Goal: Task Accomplishment & Management: Manage account settings

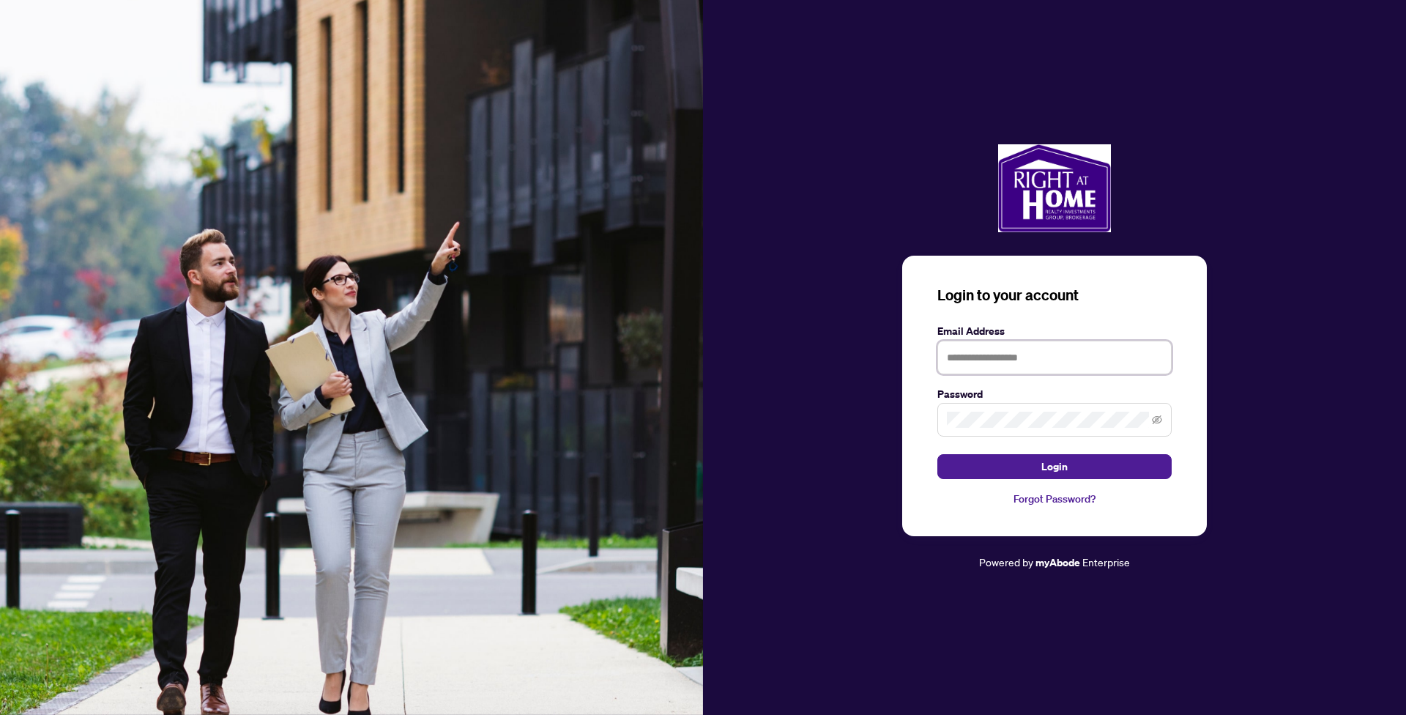
type input "**********"
click at [1055, 467] on button "Login" at bounding box center [1055, 466] width 234 height 25
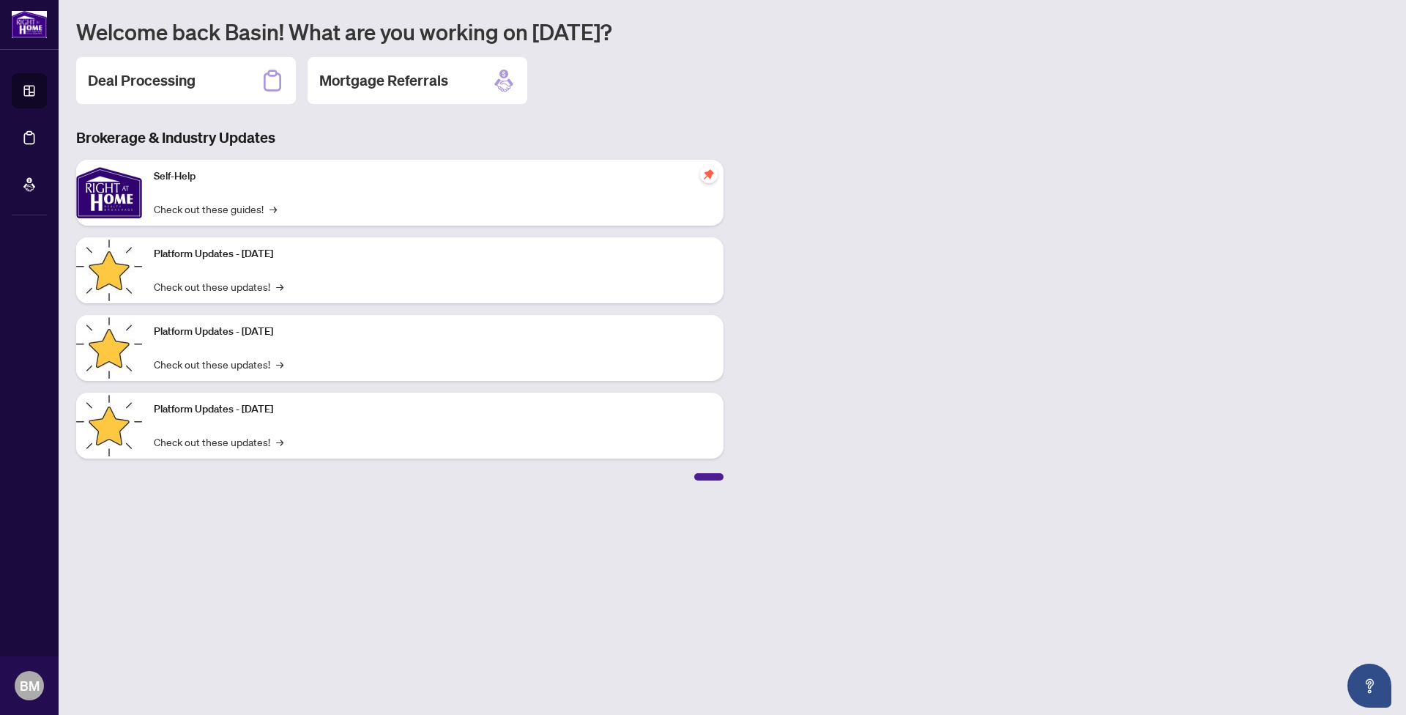
click at [152, 78] on h2 "Deal Processing" at bounding box center [142, 80] width 108 height 21
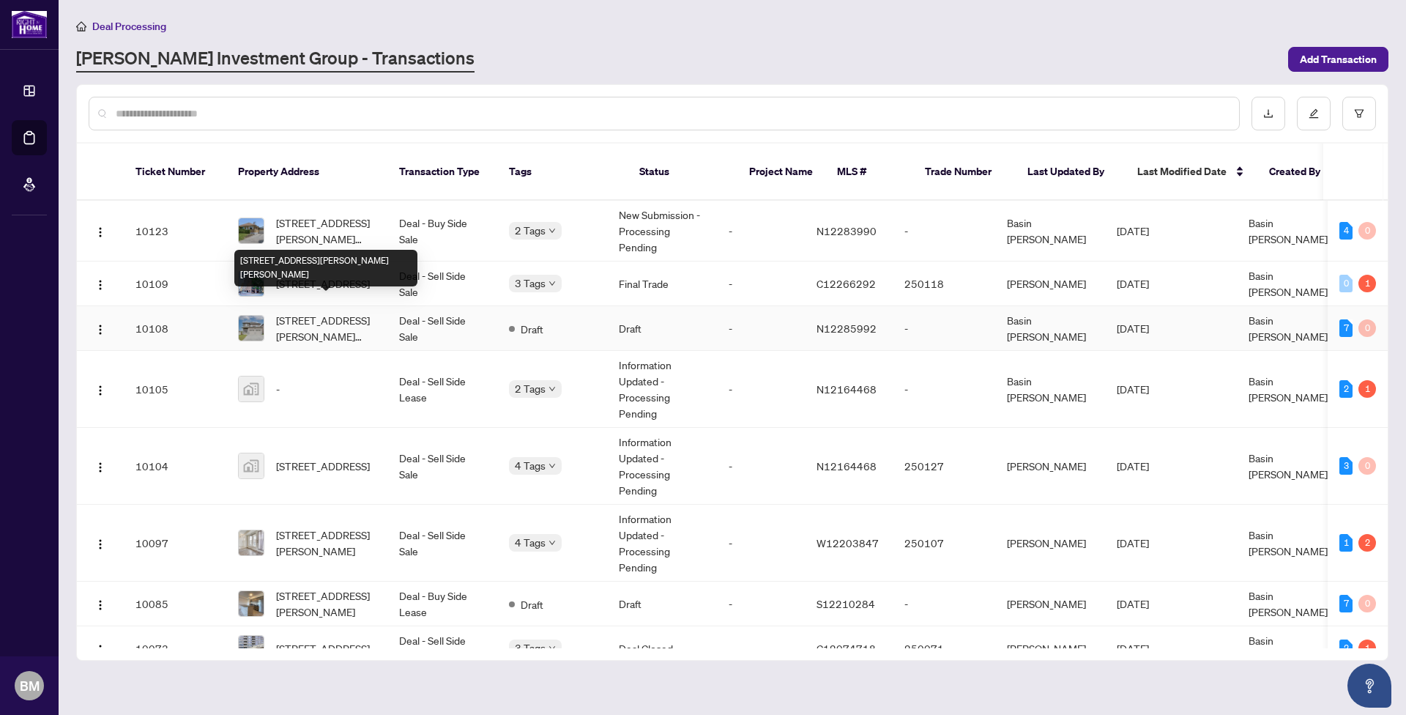
click at [338, 312] on span "[STREET_ADDRESS][PERSON_NAME][PERSON_NAME]" at bounding box center [326, 328] width 100 height 32
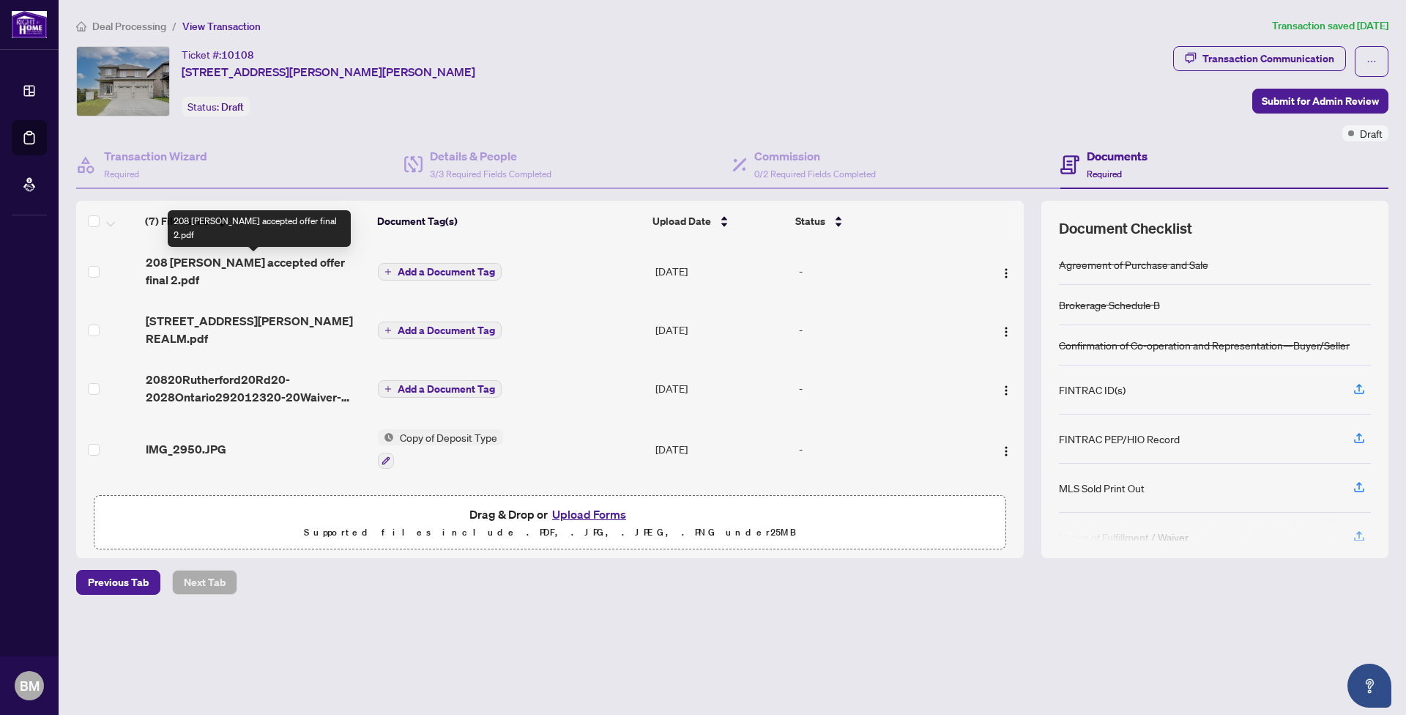
click at [313, 264] on span "208 [PERSON_NAME] accepted offer final 2.pdf" at bounding box center [256, 270] width 221 height 35
click at [464, 267] on span "Add a Document Tag" at bounding box center [446, 272] width 97 height 10
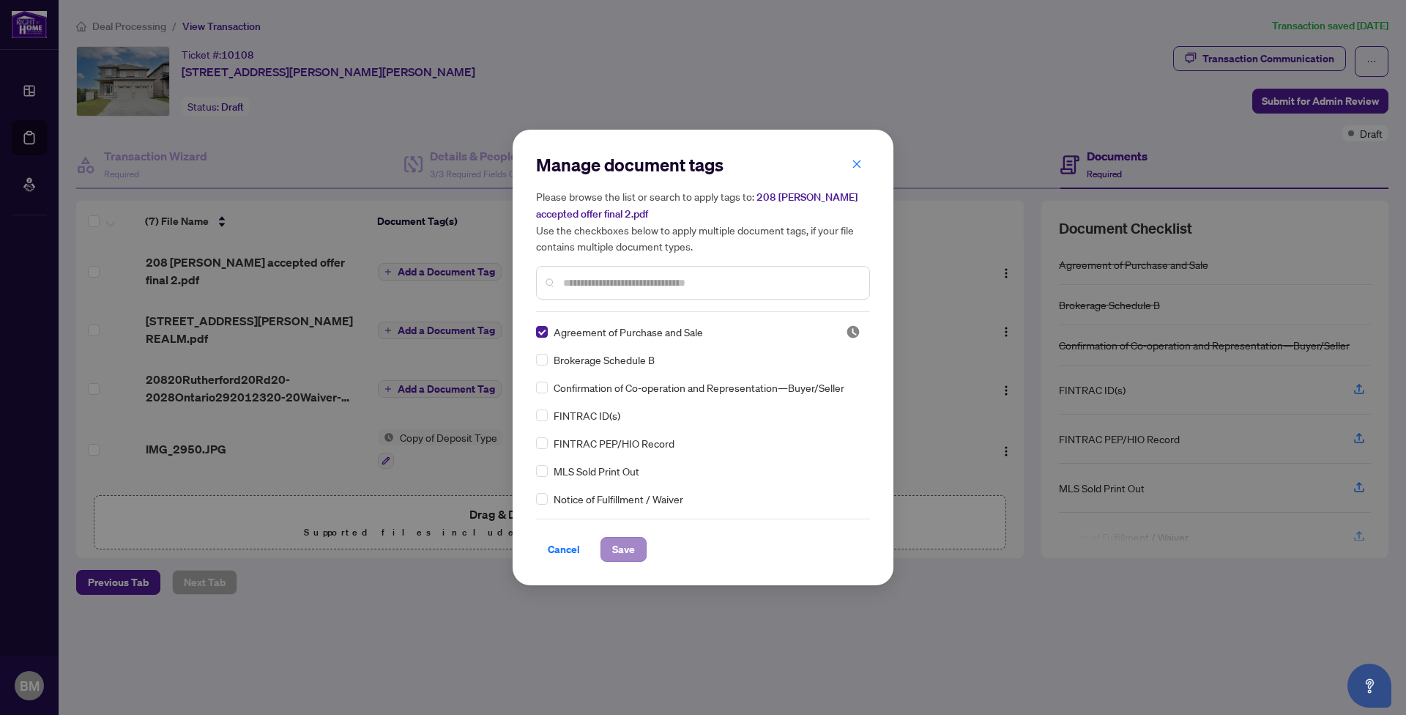
click at [625, 546] on span "Save" at bounding box center [623, 549] width 23 height 23
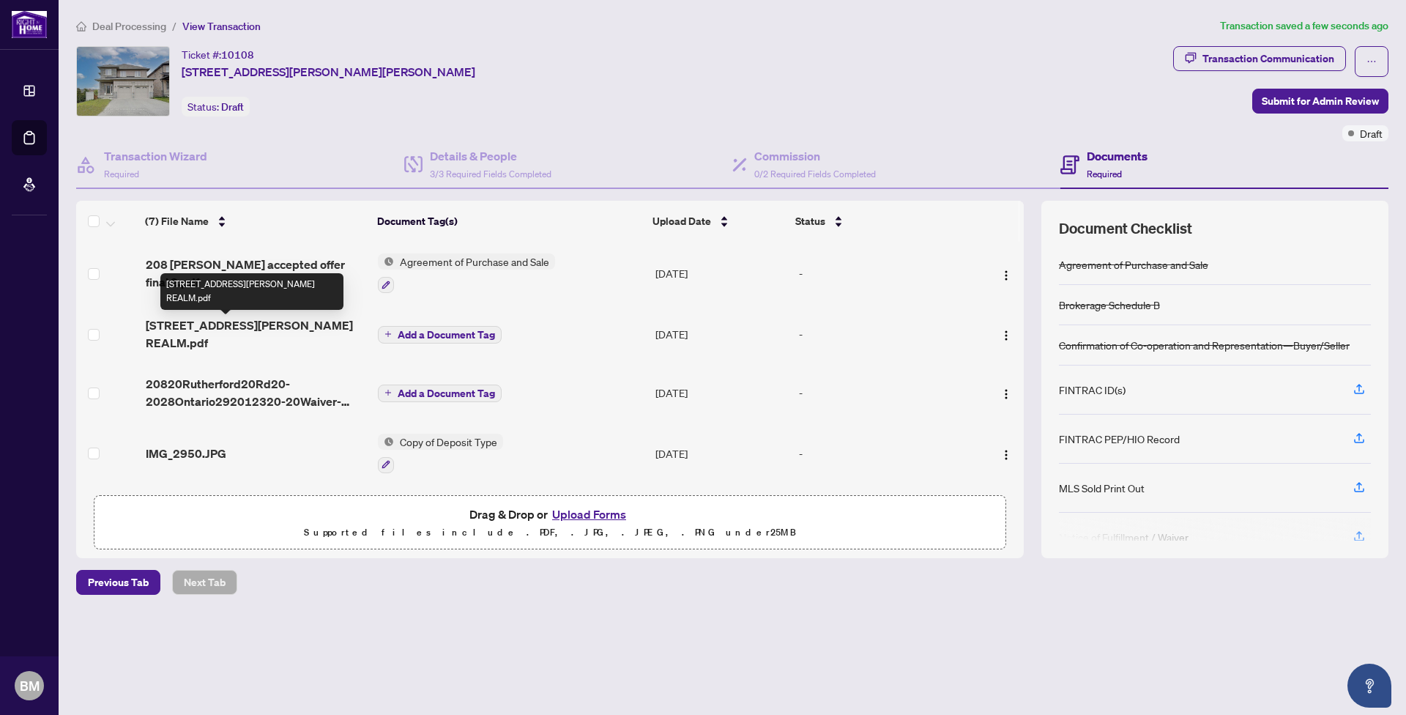
click at [264, 326] on span "[STREET_ADDRESS][PERSON_NAME] REALM.pdf" at bounding box center [256, 333] width 221 height 35
click at [431, 330] on span "Add a Document Tag" at bounding box center [446, 335] width 97 height 10
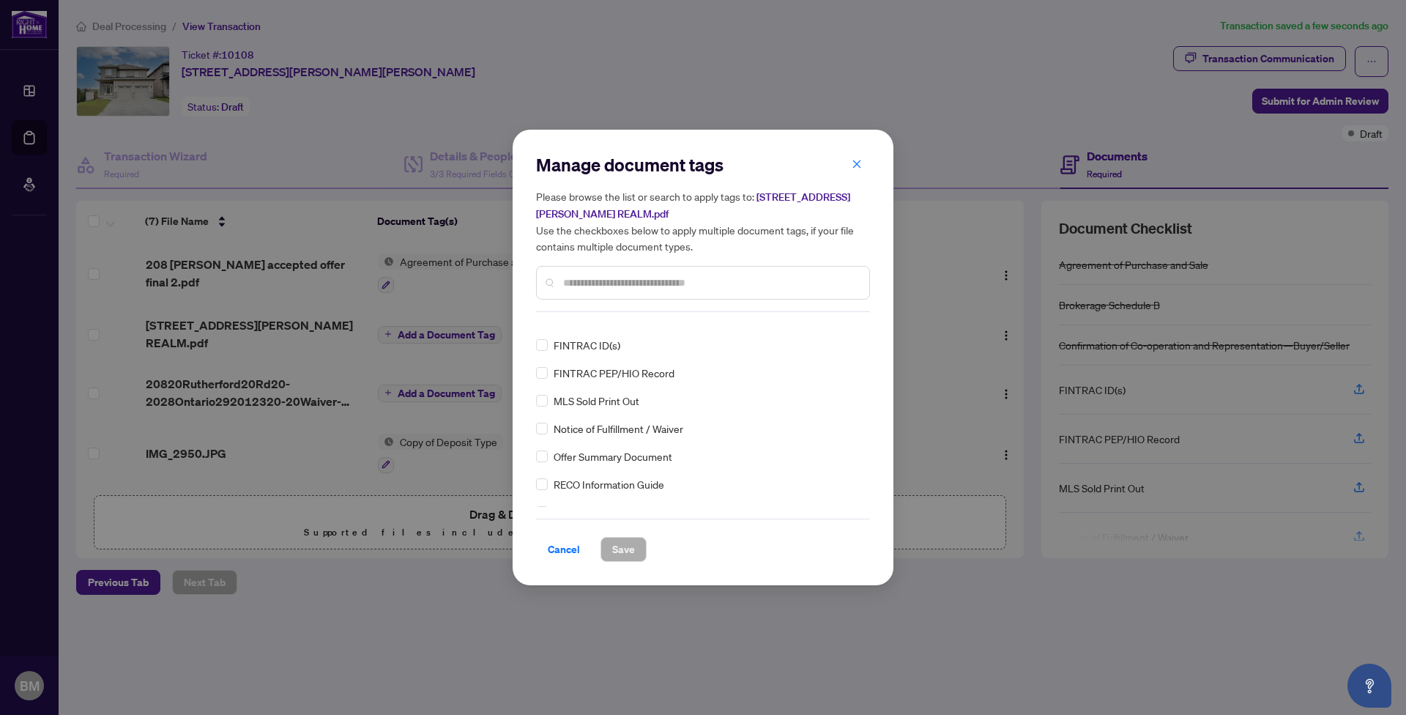
scroll to position [73, 0]
click at [618, 549] on span "Save" at bounding box center [623, 549] width 23 height 23
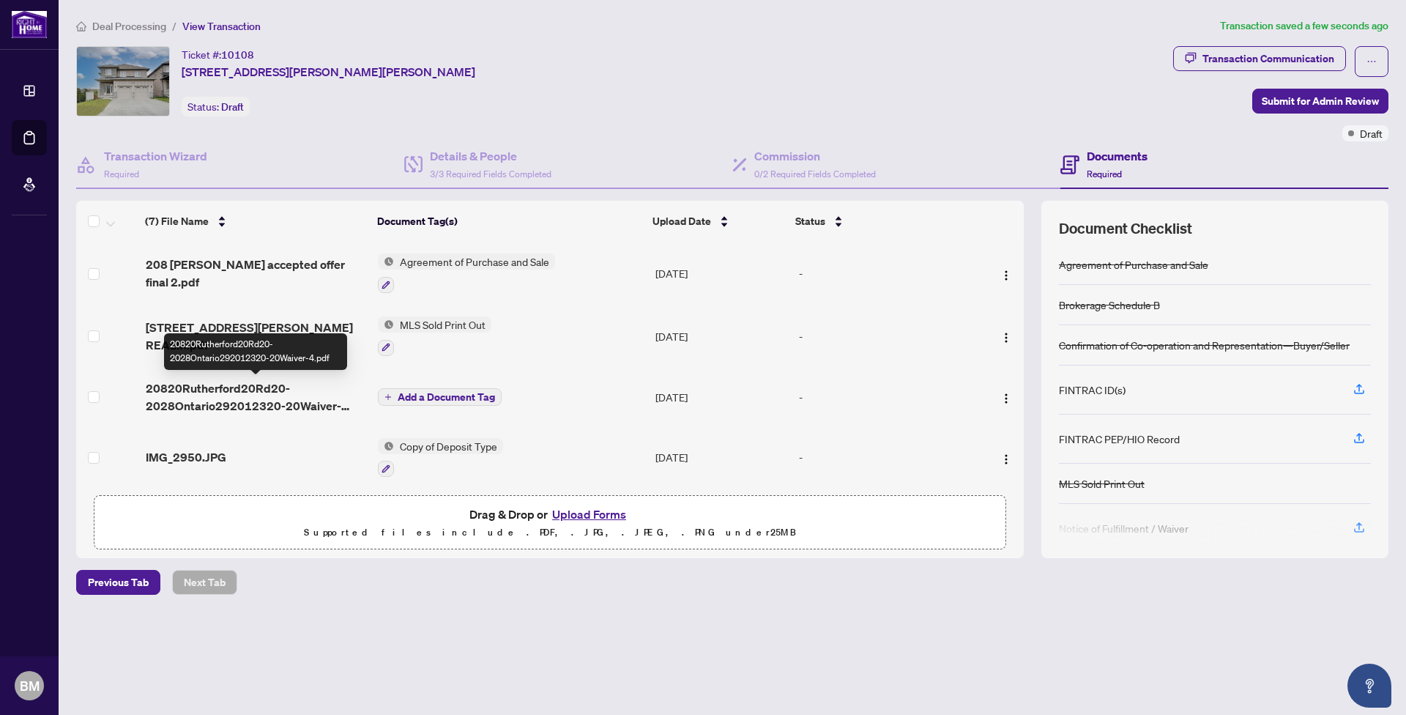
click at [242, 387] on span "20820Rutherford20Rd20-2028Ontario292012320-20Waiver-4.pdf" at bounding box center [256, 396] width 221 height 35
click at [434, 395] on span "Add a Document Tag" at bounding box center [446, 397] width 97 height 10
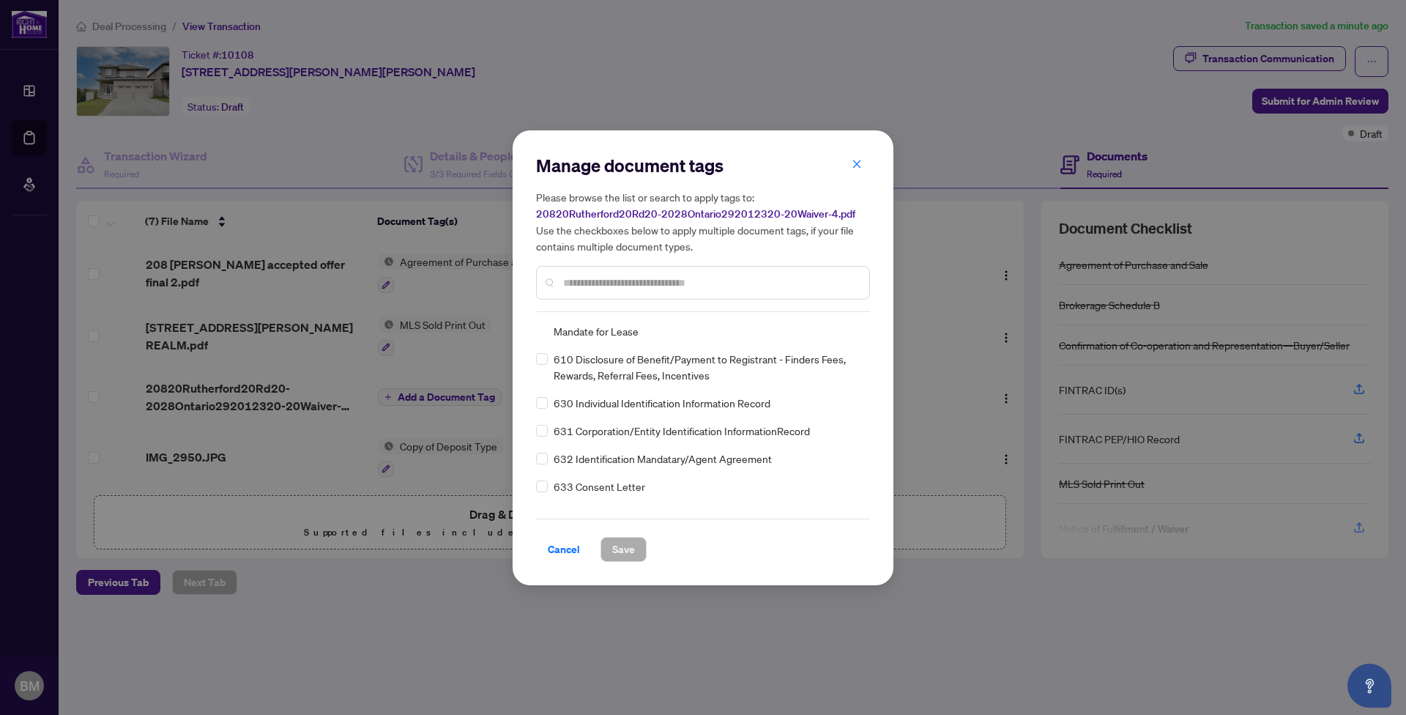
scroll to position [10401, 0]
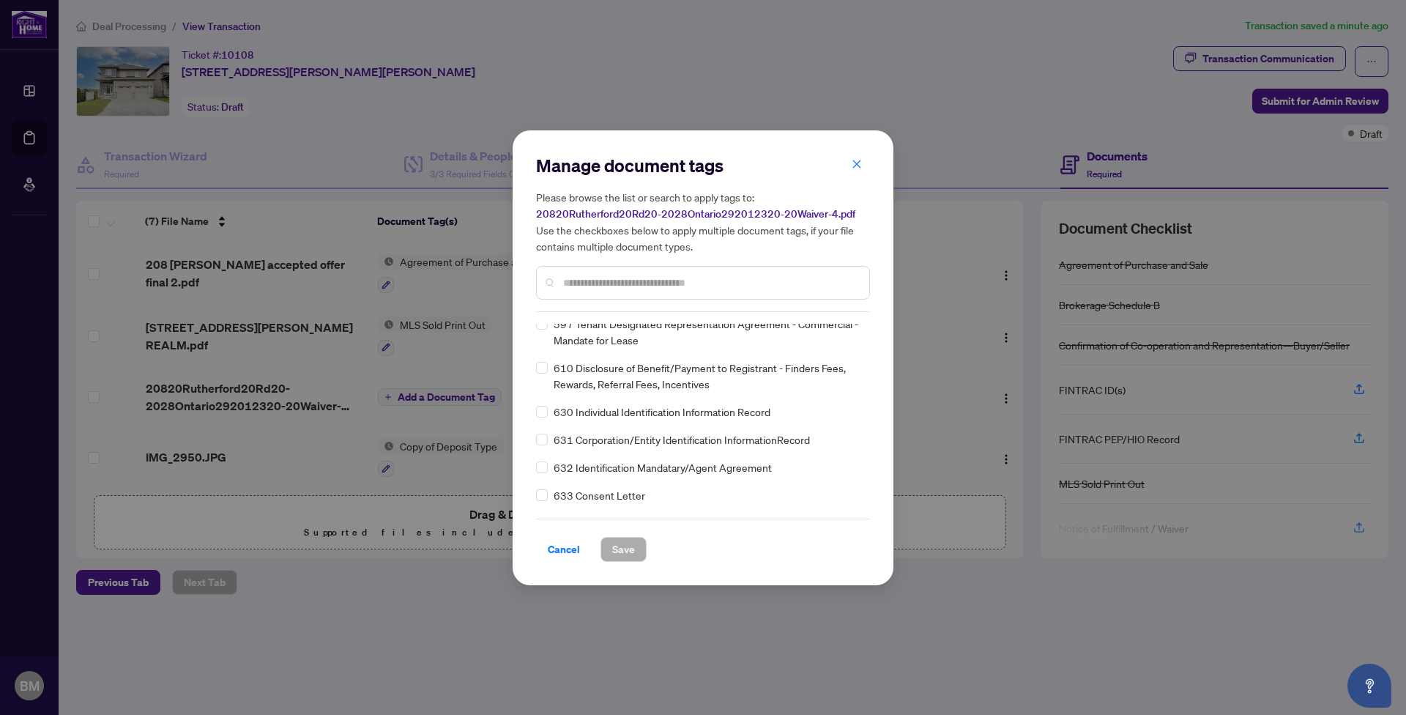
click at [585, 280] on input "text" at bounding box center [710, 283] width 294 height 16
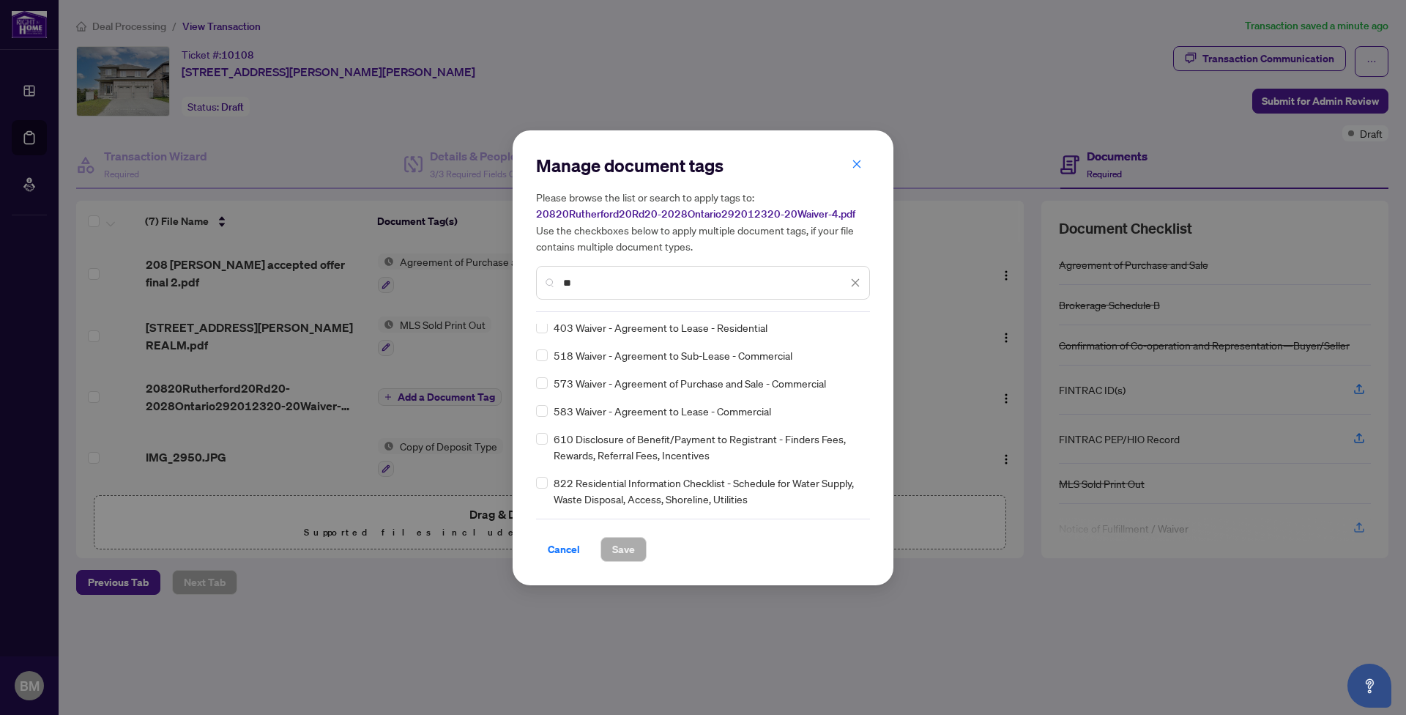
scroll to position [0, 0]
type input "**"
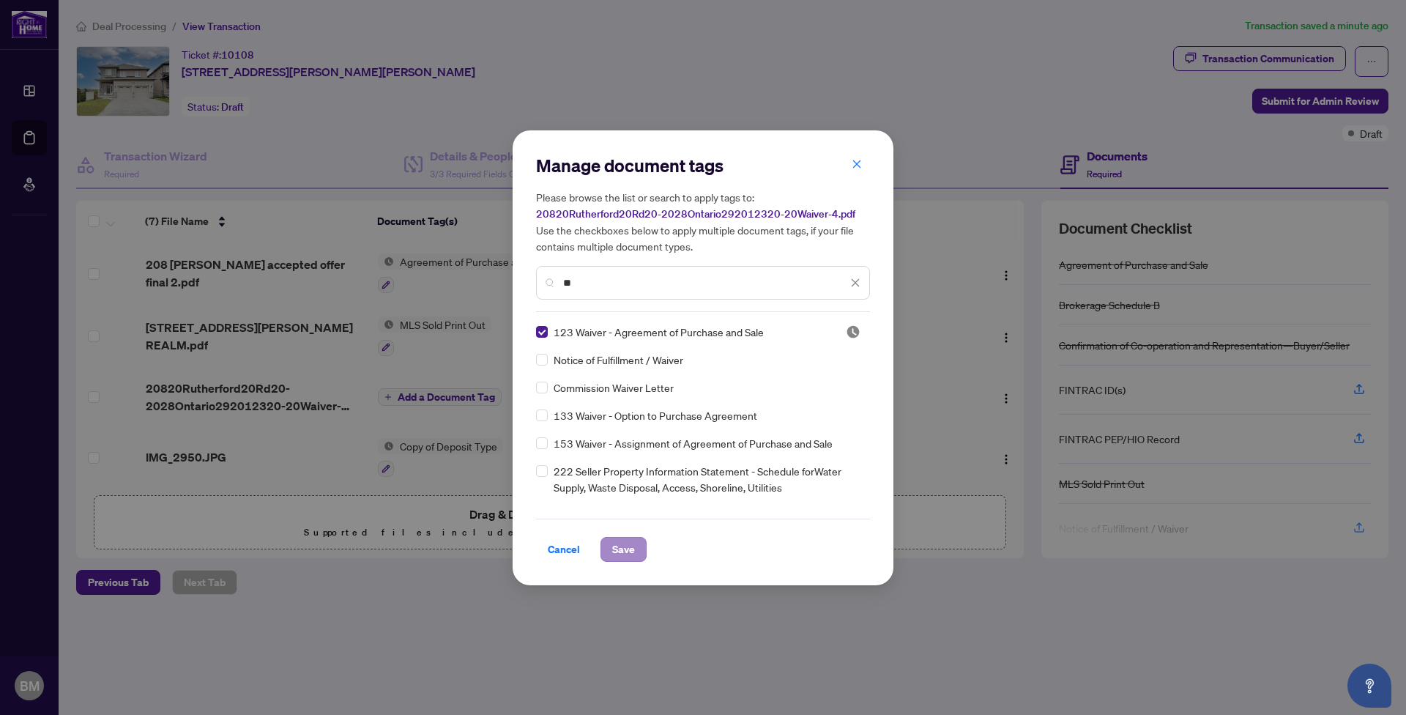
click at [630, 548] on span "Save" at bounding box center [623, 549] width 23 height 23
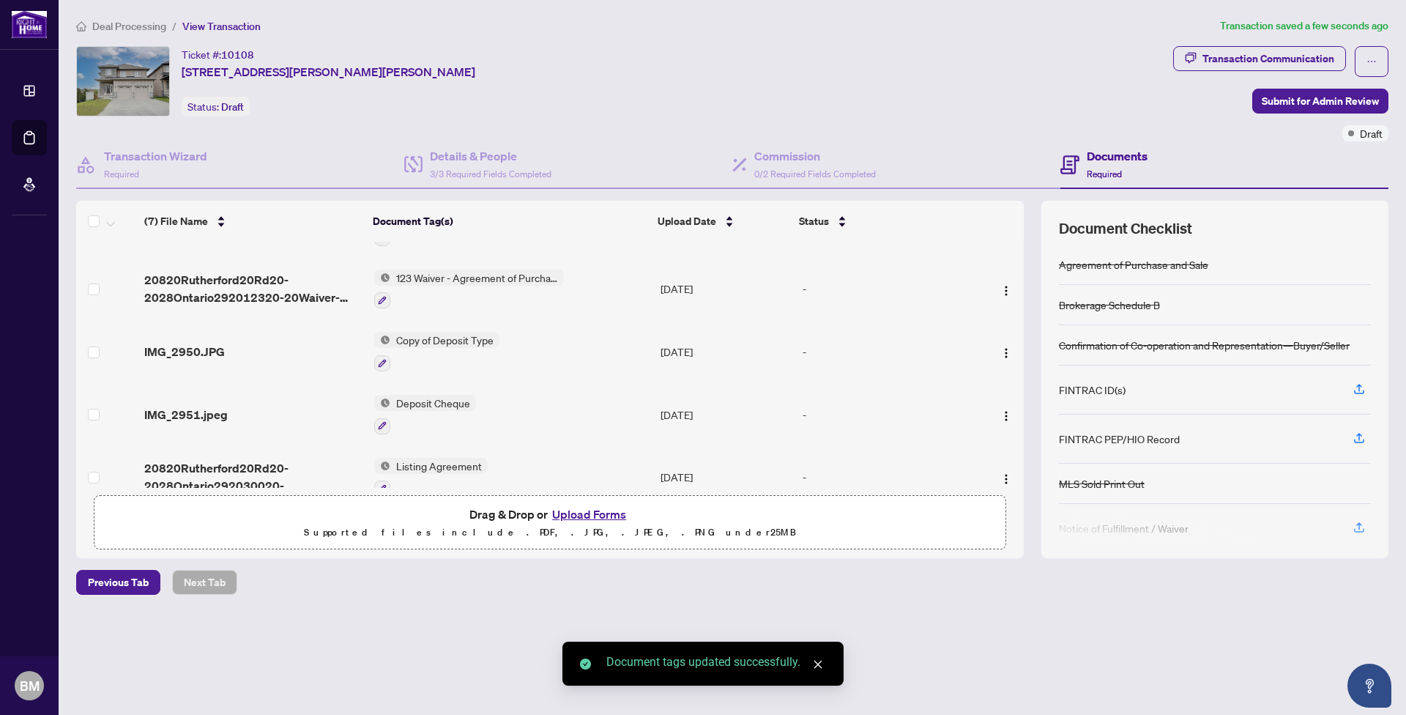
scroll to position [117, 0]
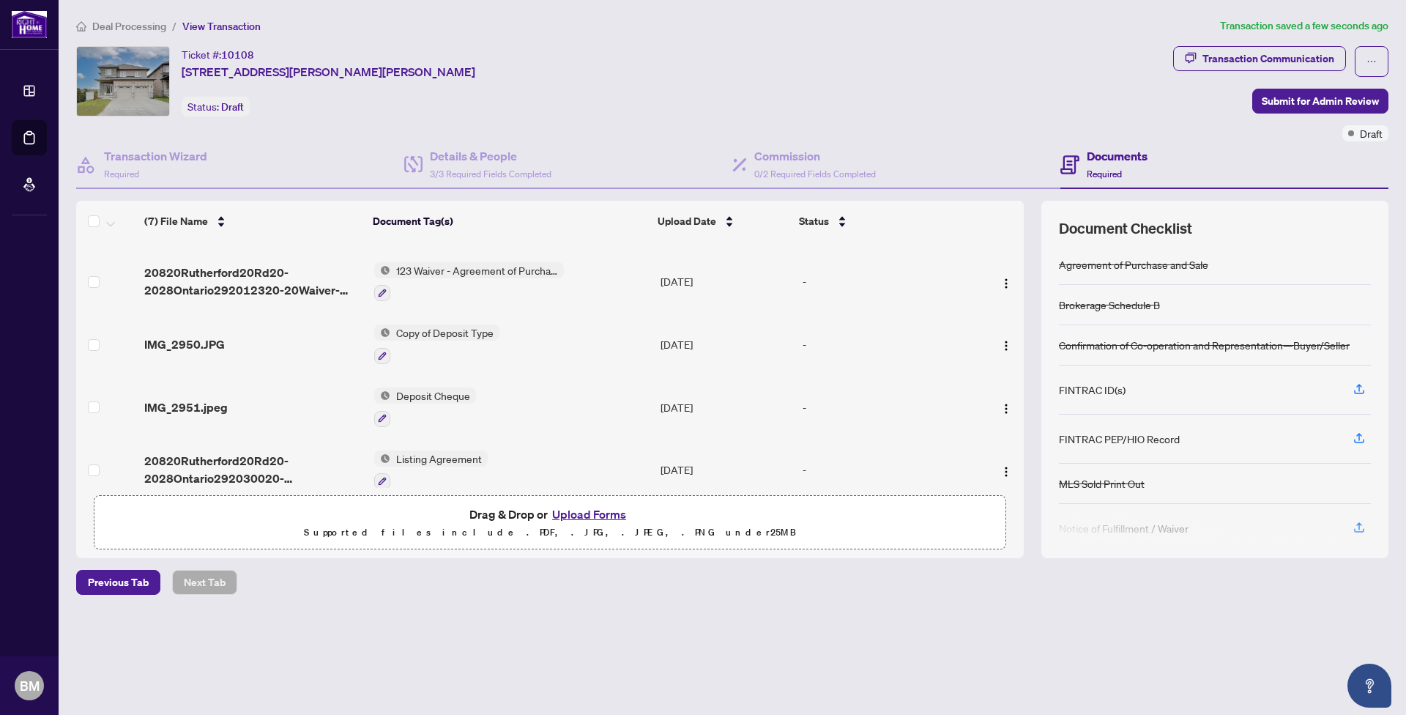
click at [431, 333] on span "Copy of Deposit Type" at bounding box center [444, 333] width 109 height 16
click at [182, 339] on span "IMG_2950.JPG" at bounding box center [184, 344] width 81 height 18
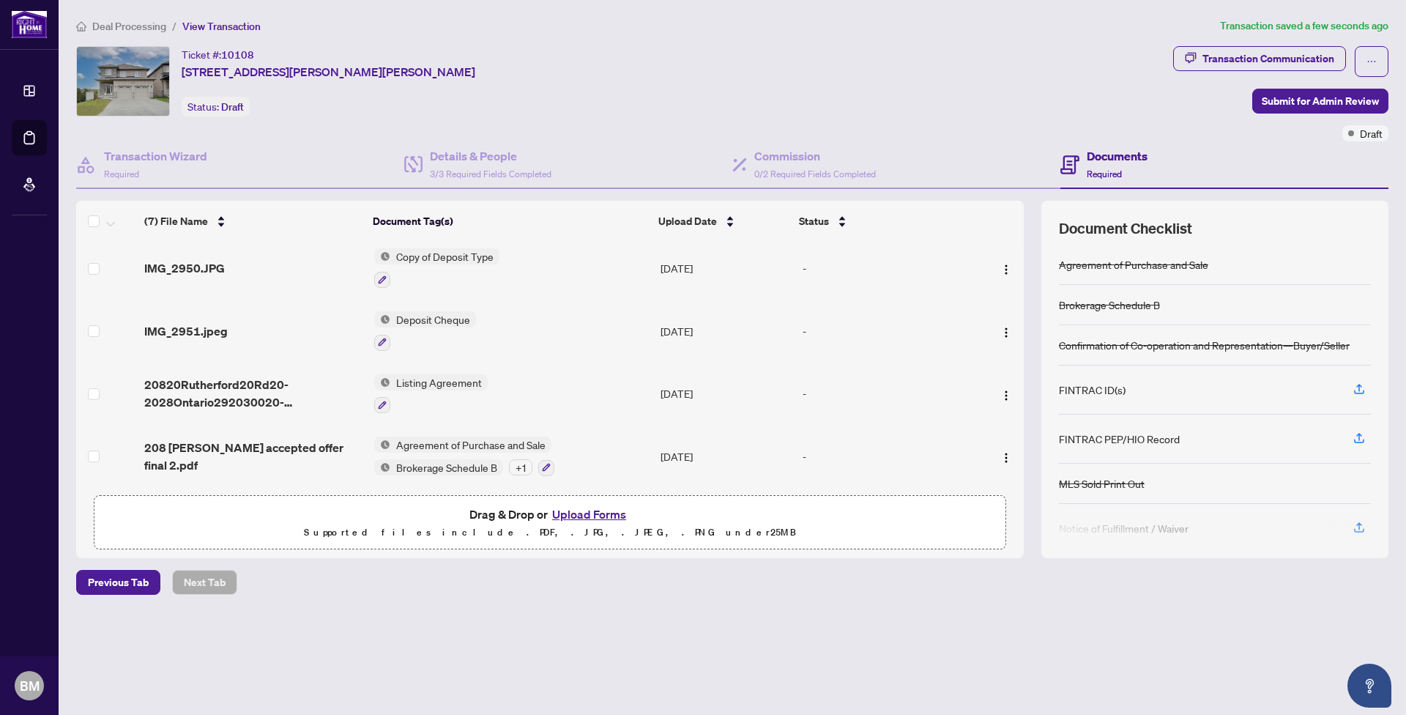
scroll to position [200, 0]
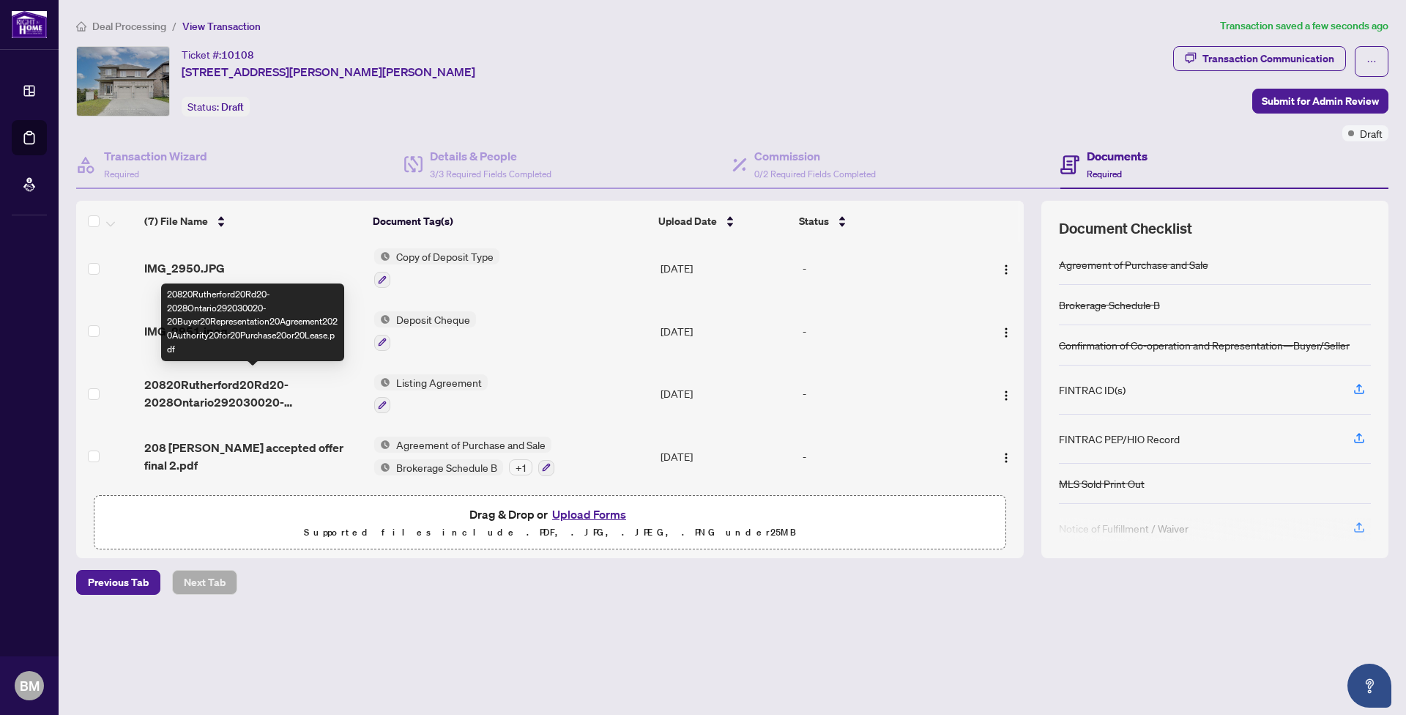
click at [242, 376] on span "20820Rutherford20Rd20-2028Ontario292030020-20Buyer20Representation20Agreement20…" at bounding box center [253, 393] width 218 height 35
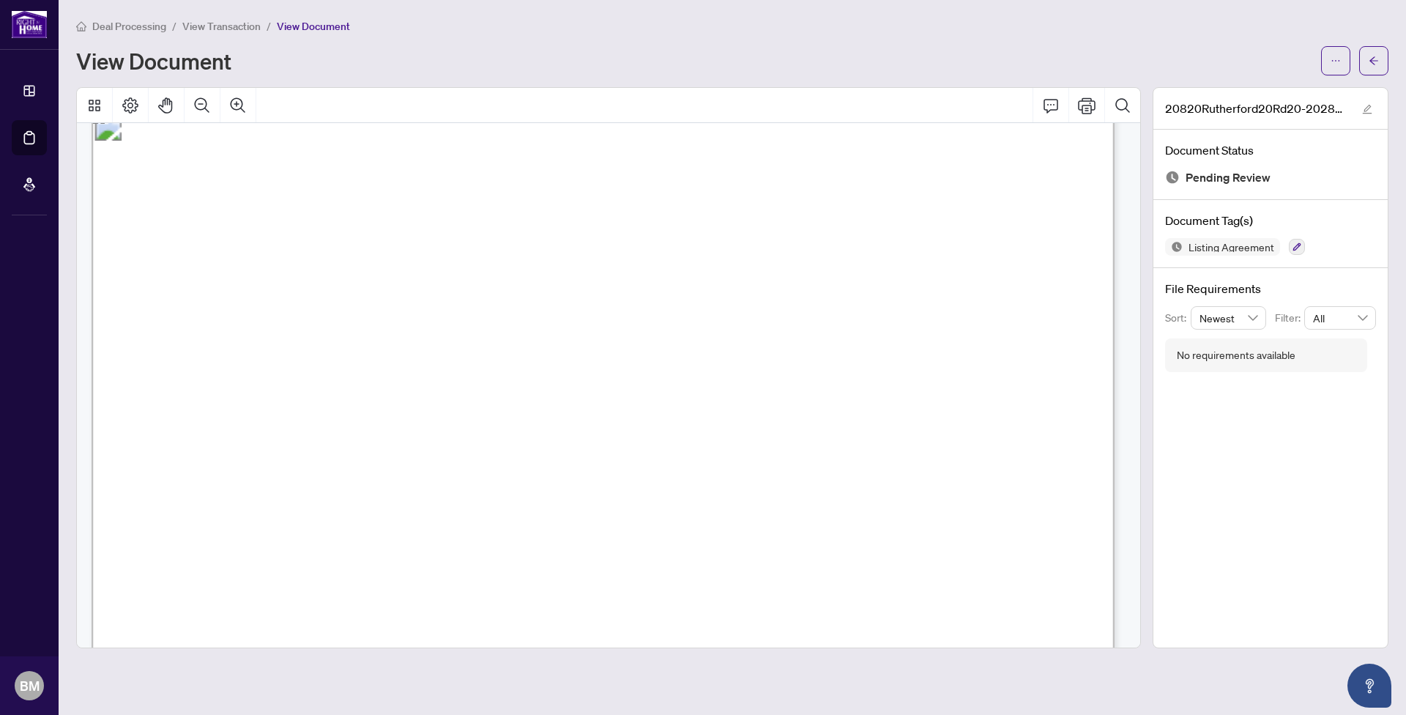
scroll to position [10971, 0]
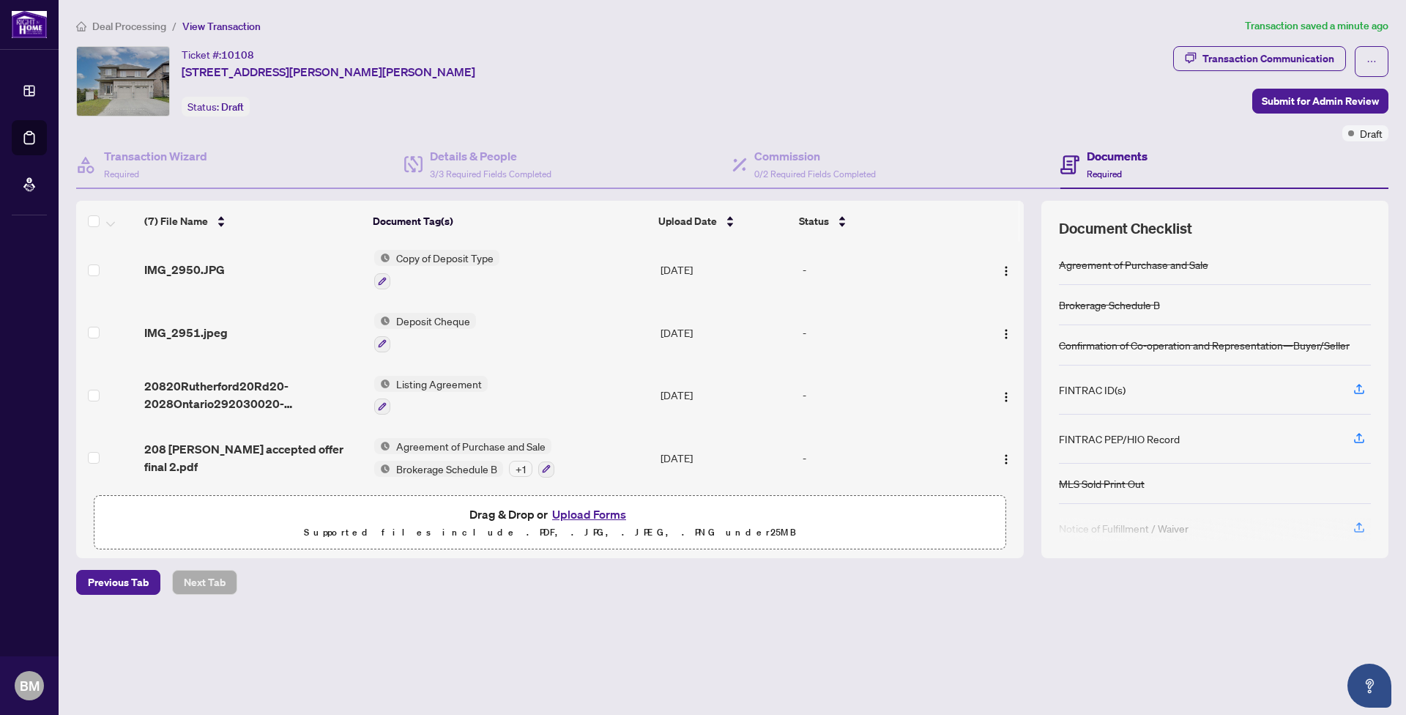
scroll to position [193, 0]
click at [415, 380] on span "Listing Agreement" at bounding box center [438, 382] width 97 height 16
click at [415, 379] on span "Listing Agreement" at bounding box center [438, 382] width 97 height 16
click at [385, 405] on icon "button" at bounding box center [382, 405] width 9 height 9
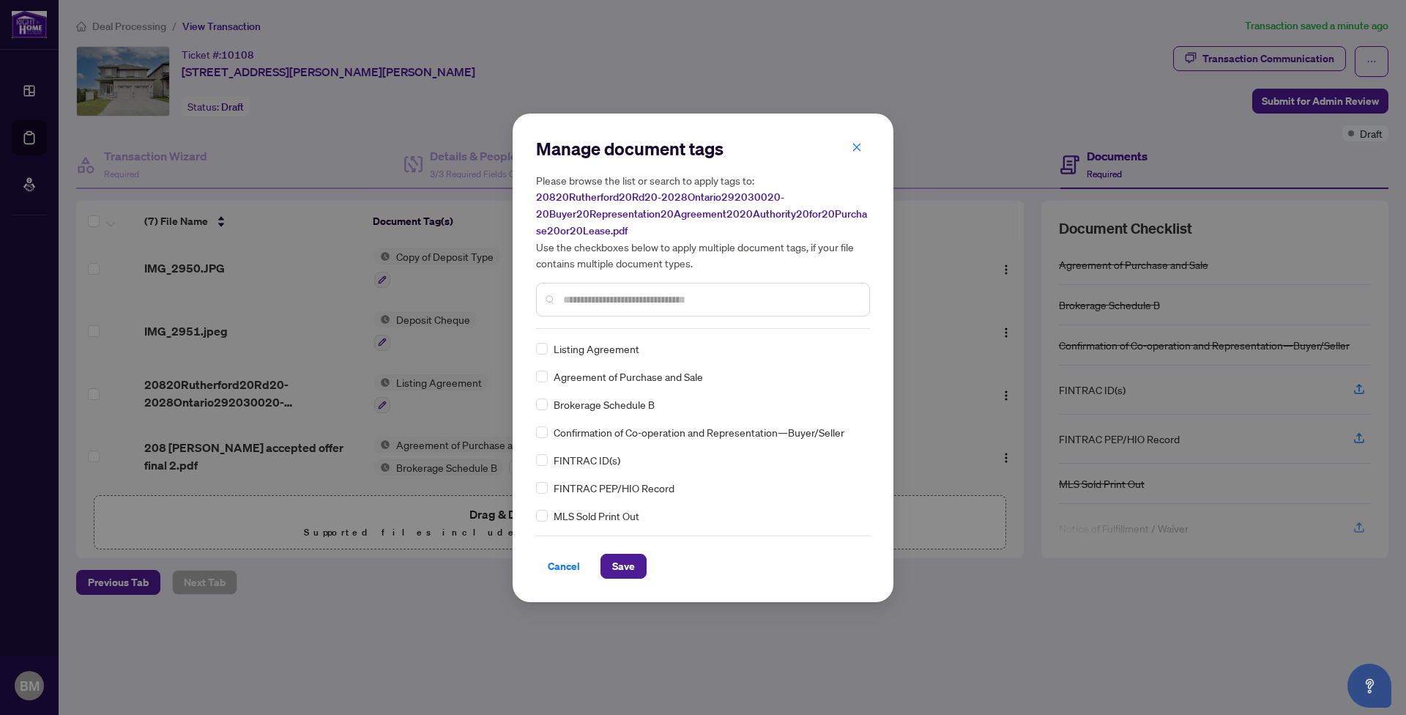
click at [571, 296] on input "text" at bounding box center [710, 300] width 294 height 16
type input "****"
click at [627, 561] on span "Save" at bounding box center [623, 566] width 23 height 23
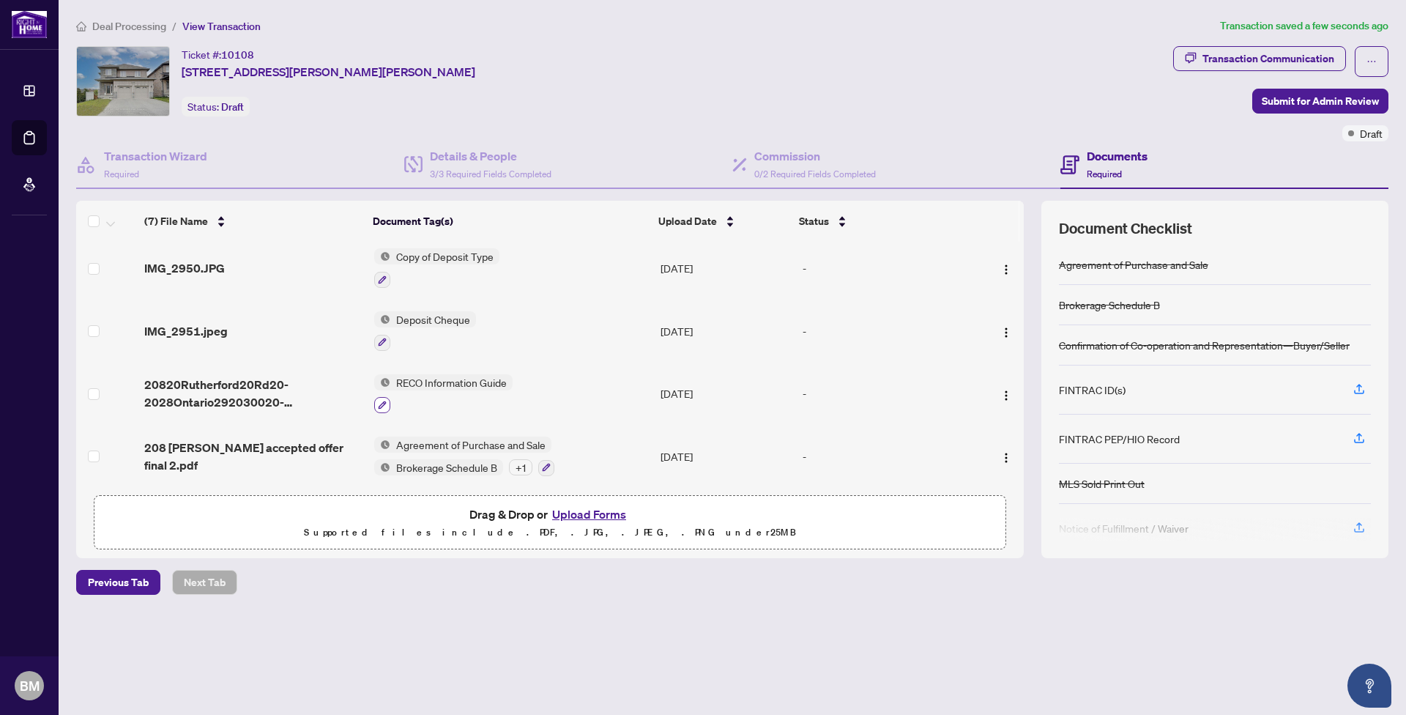
click at [379, 403] on icon "button" at bounding box center [382, 405] width 9 height 9
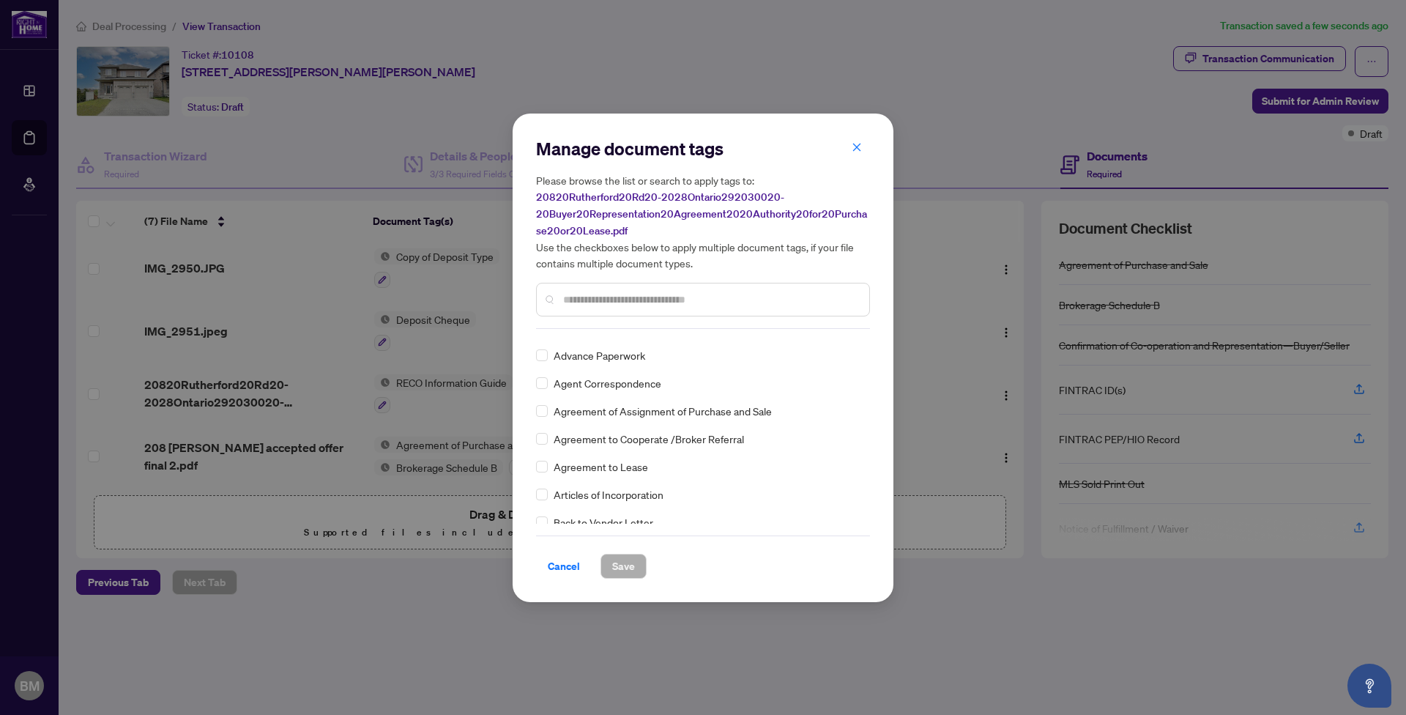
scroll to position [271, 0]
click at [567, 296] on input "text" at bounding box center [710, 300] width 294 height 16
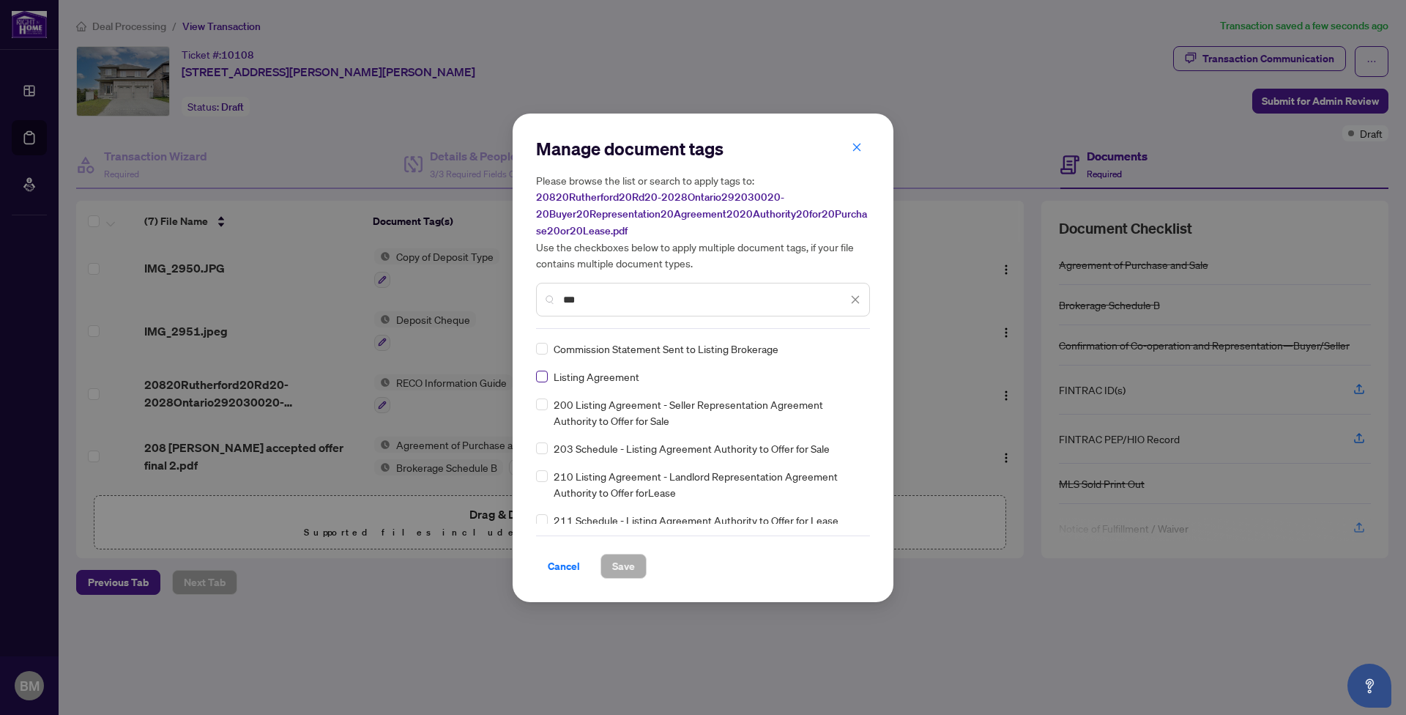
type input "***"
click at [631, 566] on span "Save" at bounding box center [623, 566] width 23 height 23
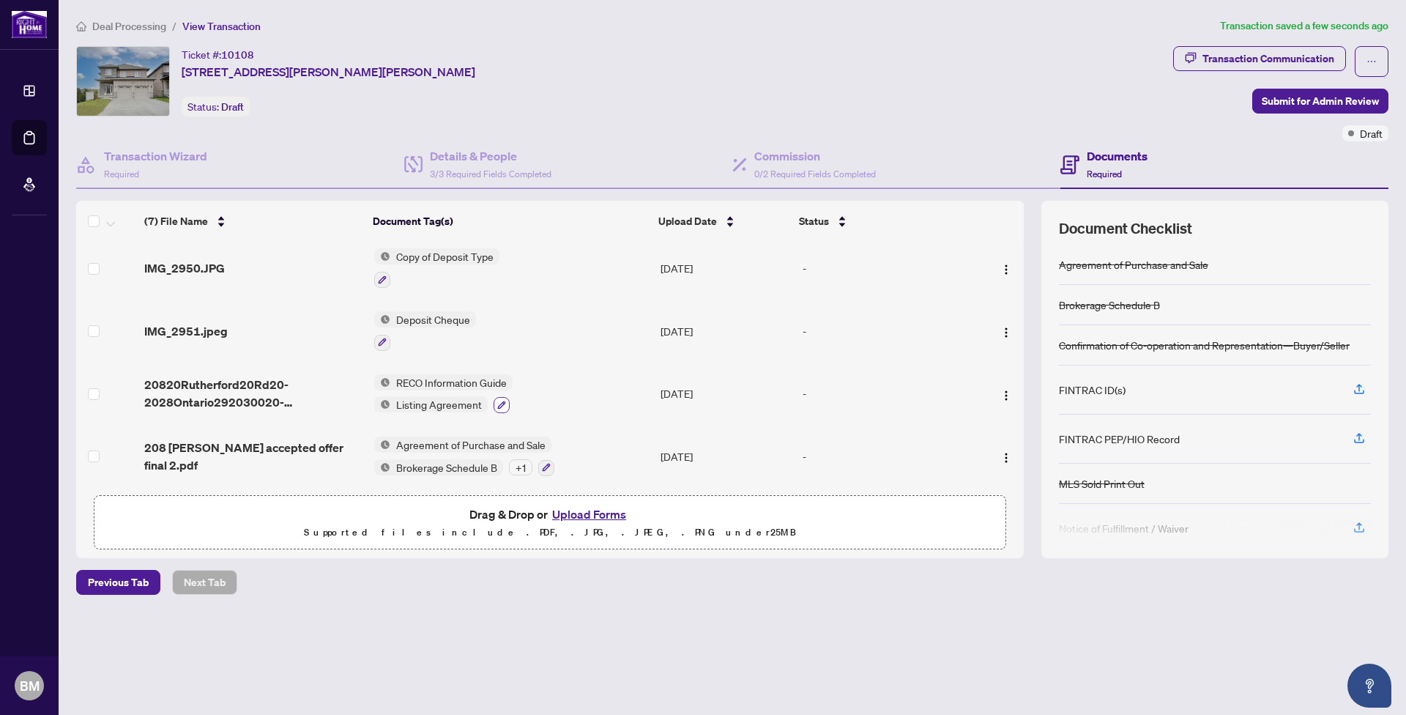
click at [500, 401] on icon "button" at bounding box center [501, 405] width 9 height 9
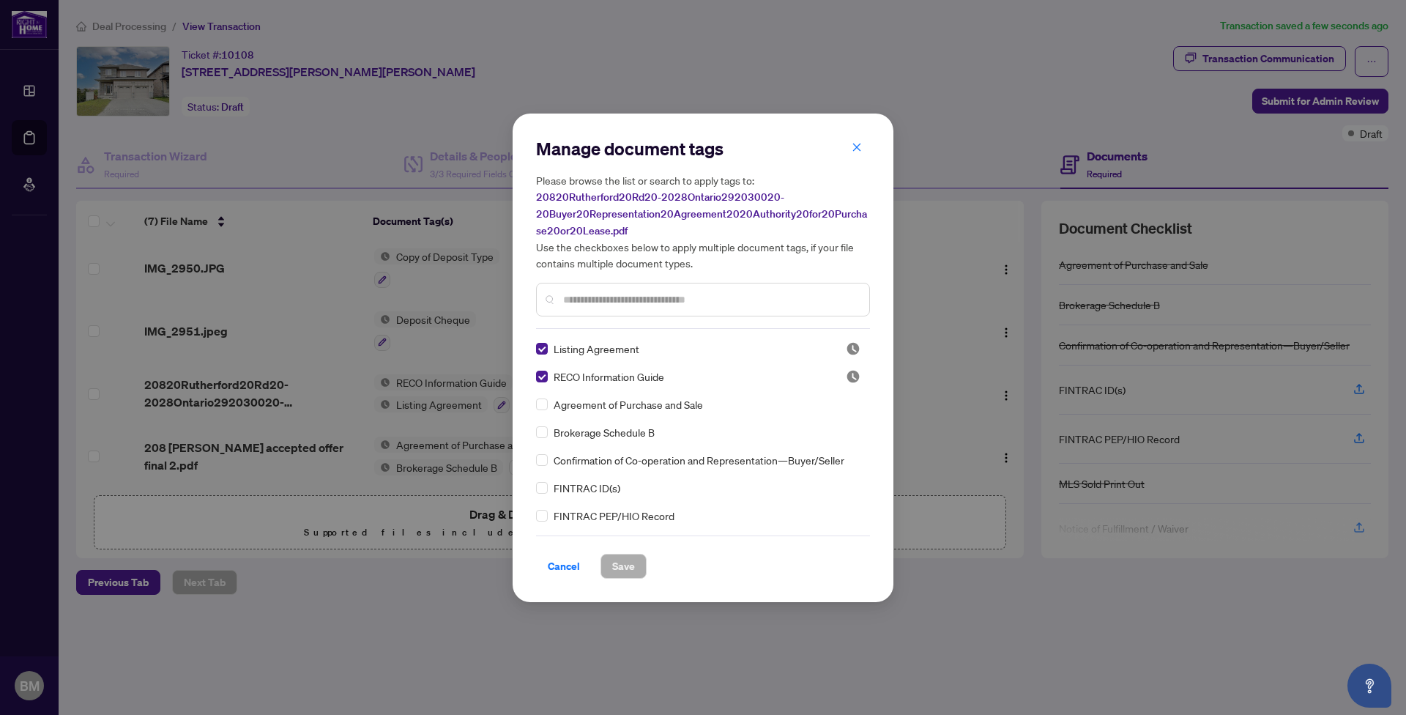
click at [568, 296] on input "text" at bounding box center [710, 300] width 294 height 16
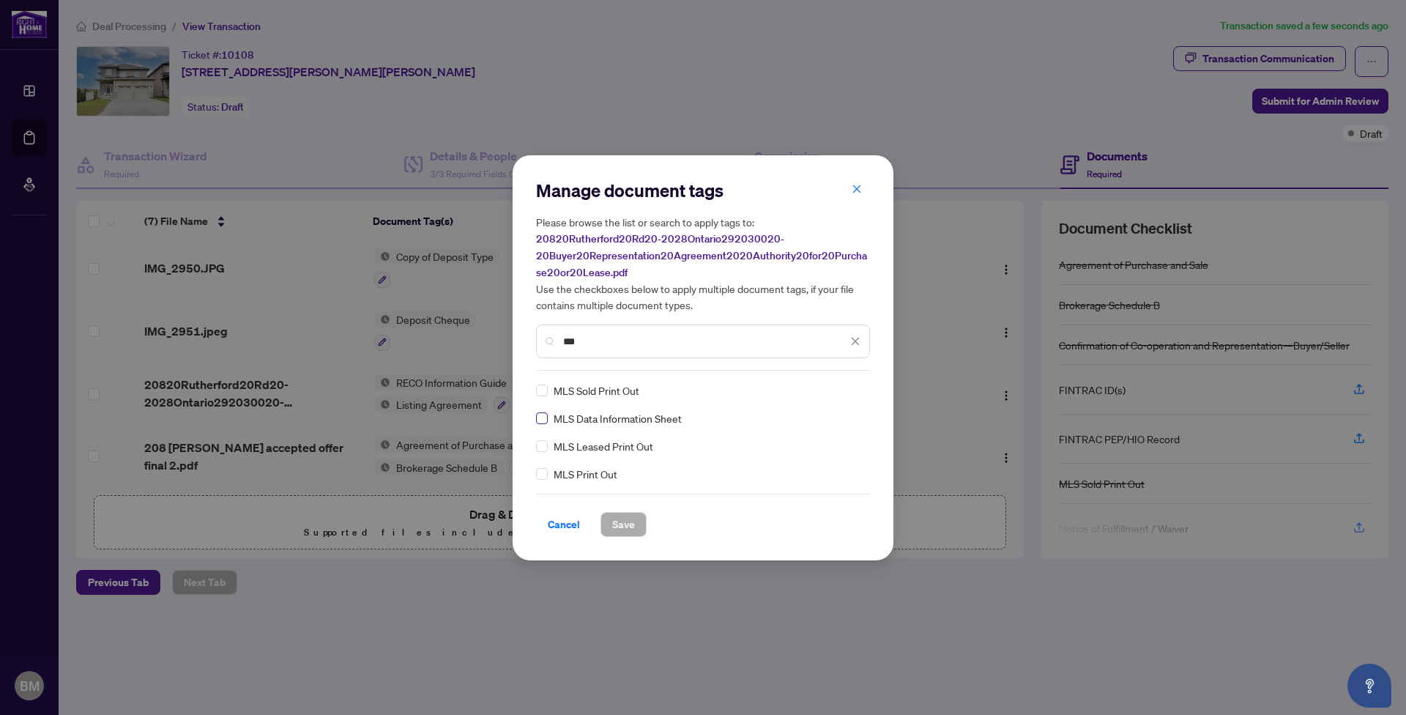
type input "***"
click at [632, 517] on span "Save" at bounding box center [623, 524] width 23 height 23
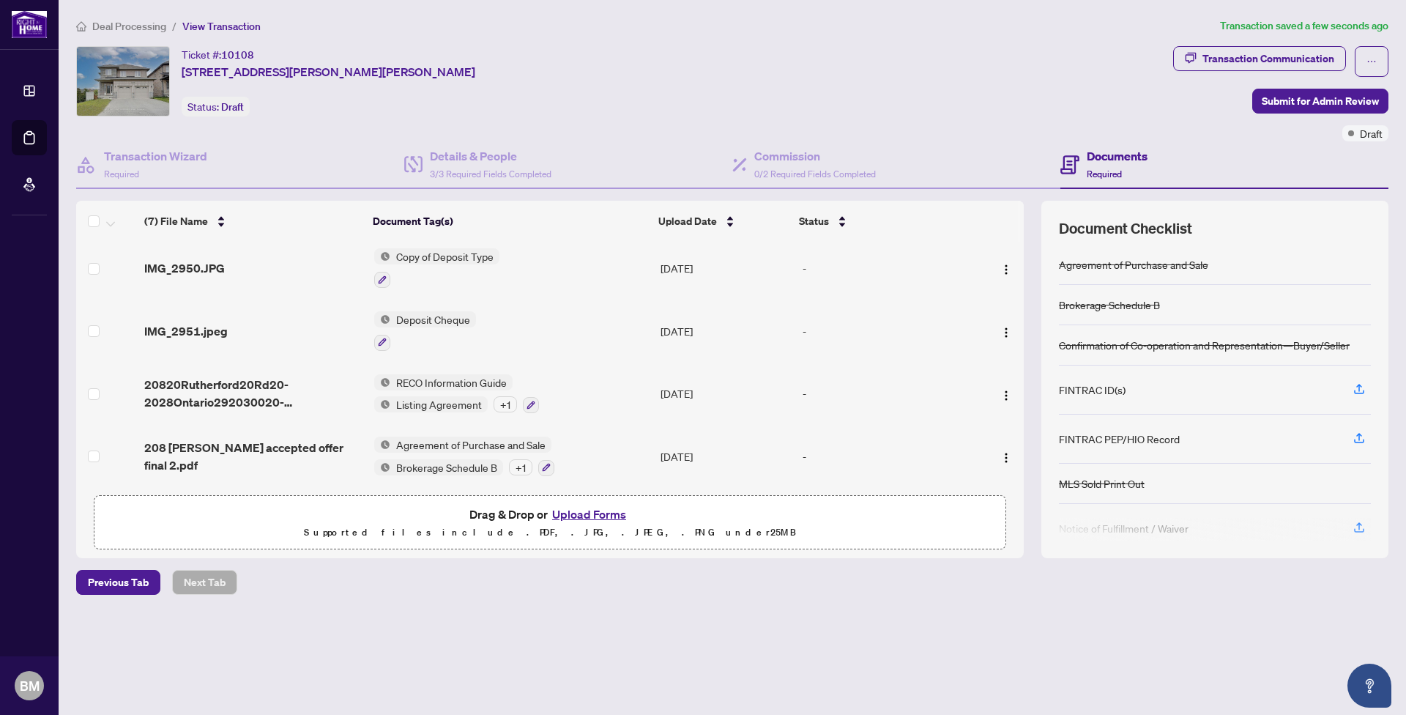
click at [504, 397] on div "+ 1" at bounding box center [505, 404] width 23 height 16
click at [606, 397] on td "RECO Information Guide Listing Agreement + 1" at bounding box center [511, 394] width 286 height 63
